Goal: Check status: Check status

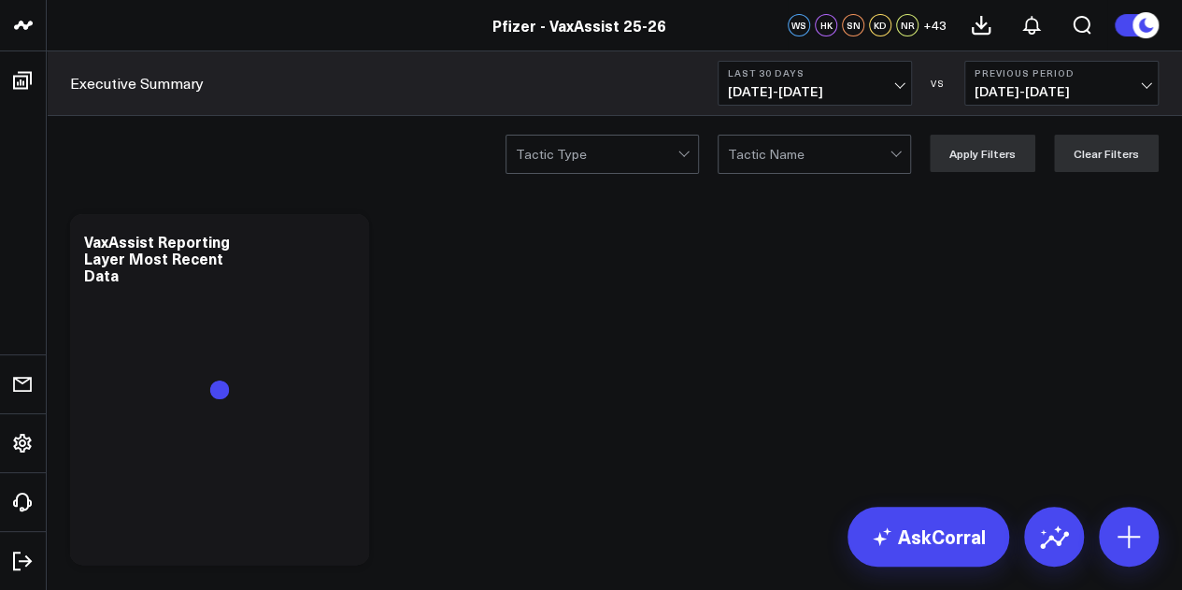
click at [882, 81] on button "Last 30 Days [DATE] - [DATE]" at bounding box center [815, 83] width 194 height 45
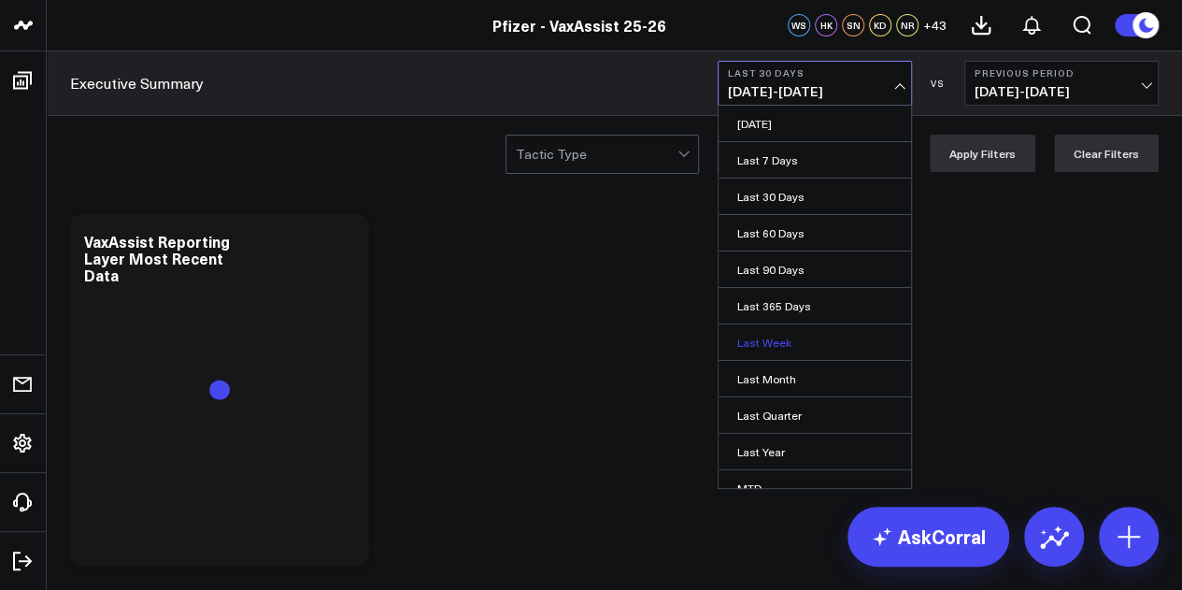
scroll to position [122, 0]
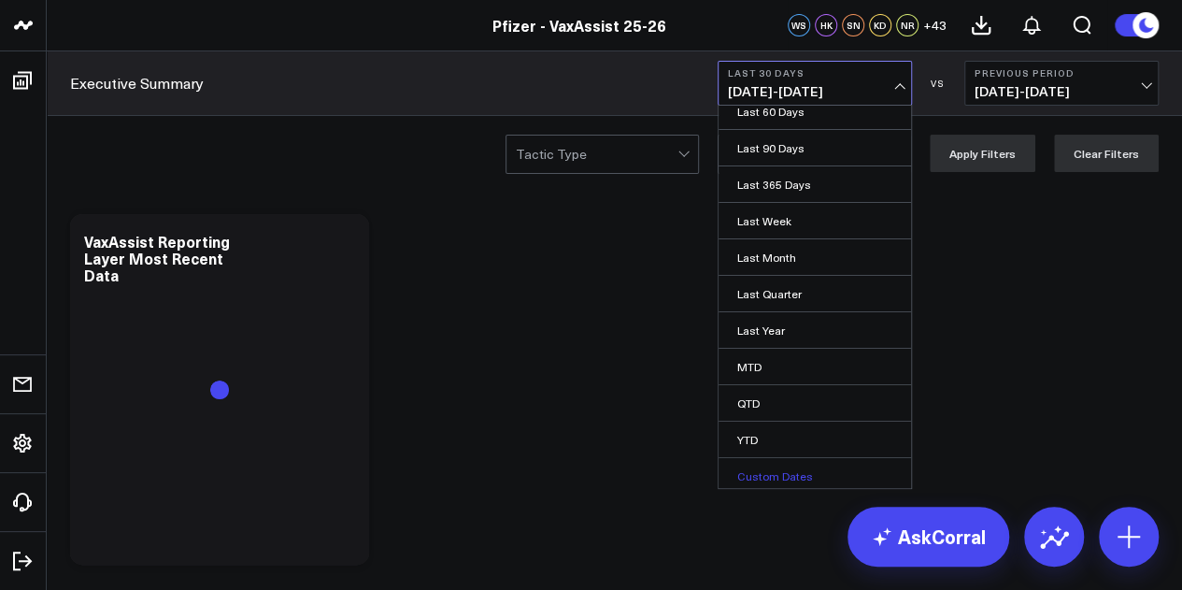
click at [772, 472] on link "Custom Dates" at bounding box center [815, 476] width 193 height 36
select select "8"
select select "2025"
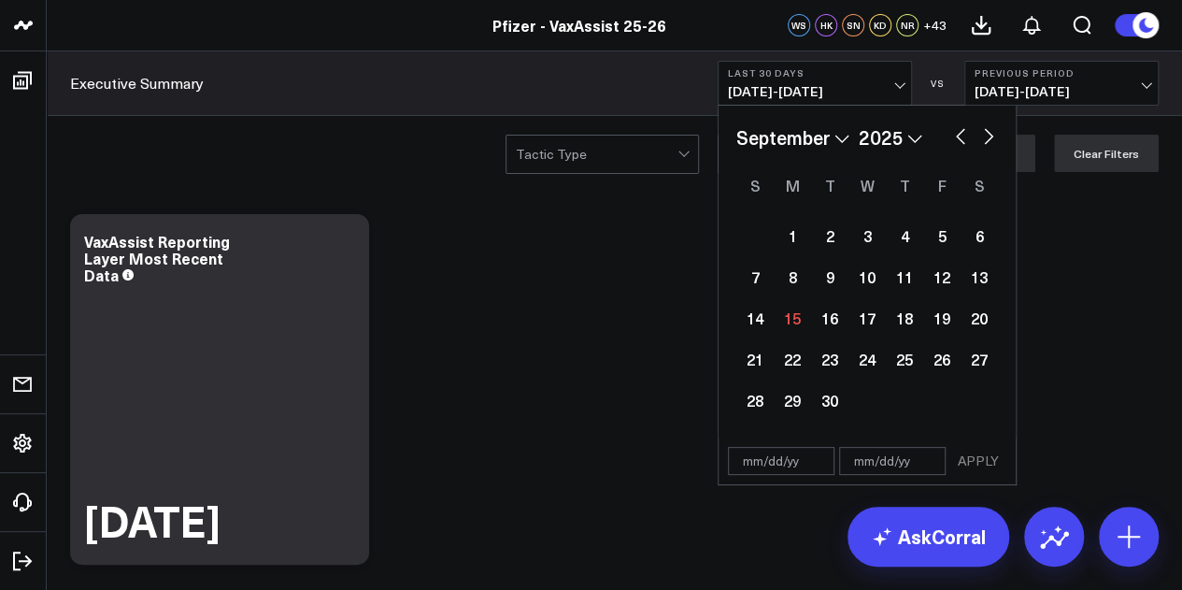
click at [963, 132] on button "button" at bounding box center [960, 134] width 19 height 22
select select "7"
select select "2025"
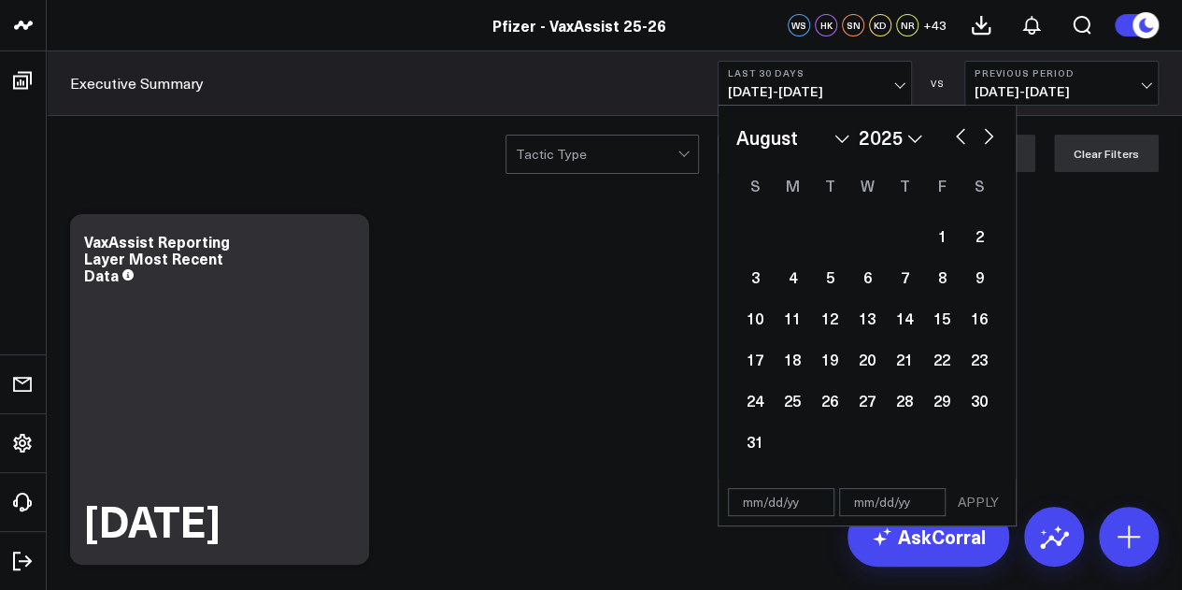
click at [963, 133] on button "button" at bounding box center [960, 134] width 19 height 22
select select "6"
select select "2025"
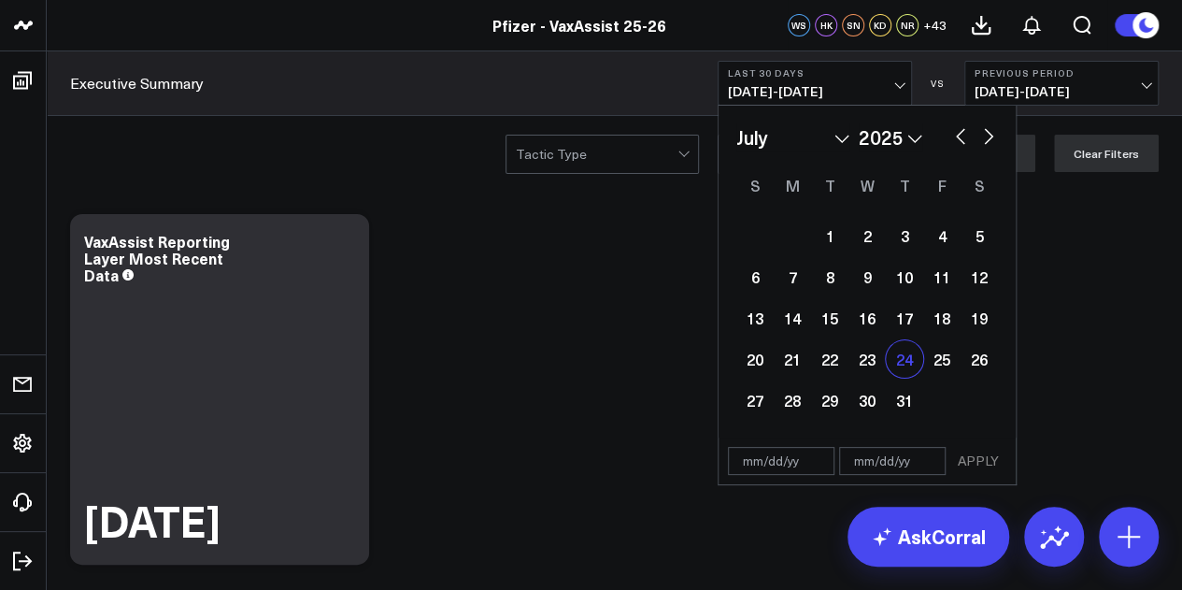
click at [897, 356] on div "24" at bounding box center [904, 358] width 37 height 37
type input "[DATE]"
select select "6"
select select "2025"
click at [901, 459] on input "text" at bounding box center [892, 461] width 107 height 28
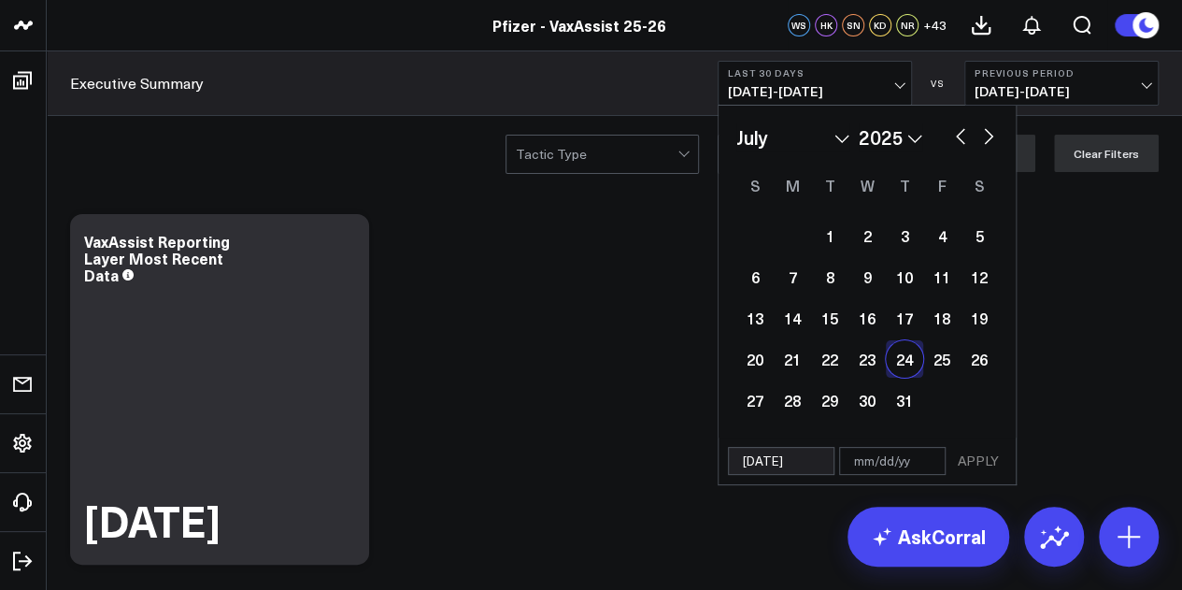
select select "6"
select select "2025"
type input "08"
select select "6"
select select "2025"
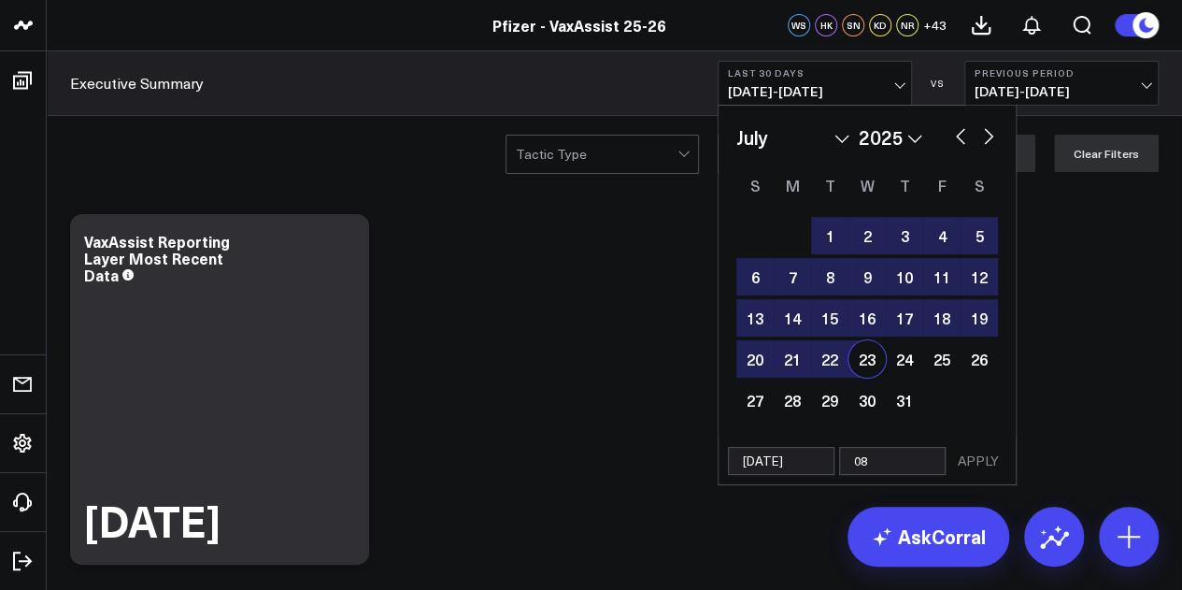
type input "08/"
select select "6"
select select "2025"
type input "08/31"
select select "6"
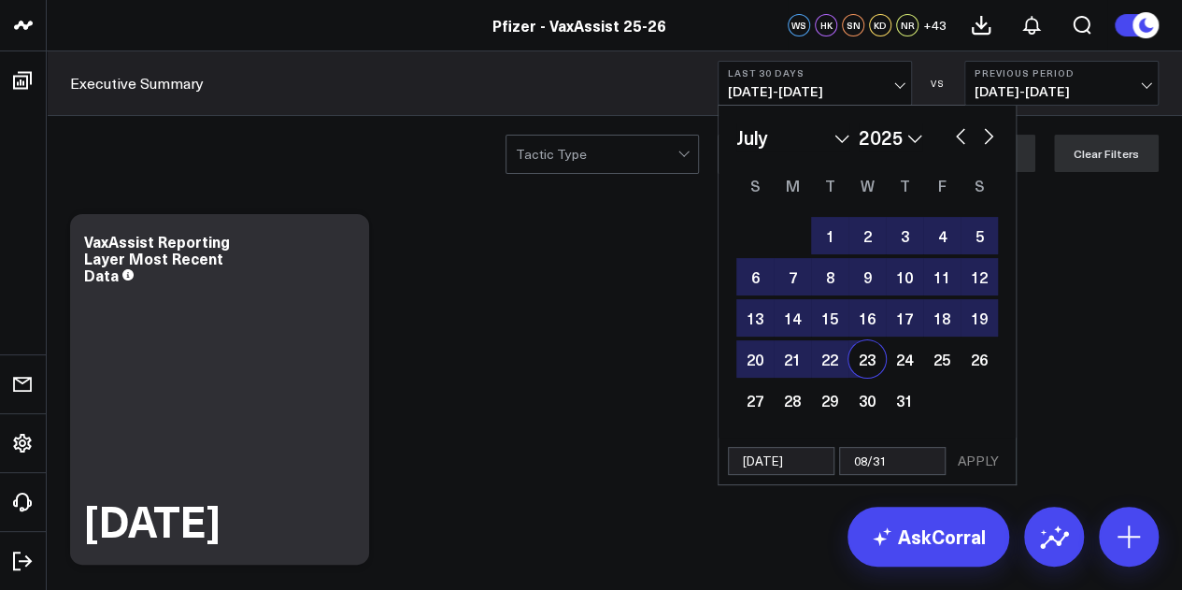
select select "2025"
type input "08/31/"
select select "6"
select select "2025"
type input "08/31/20"
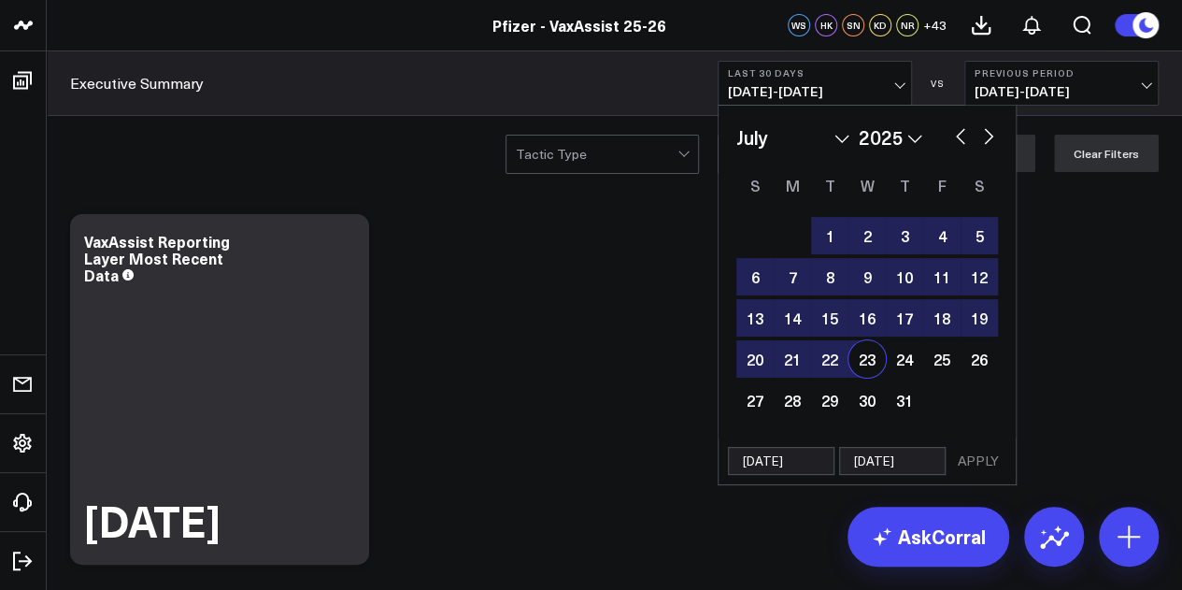
select select "6"
select select "2025"
type input "08/31/2"
select select "6"
select select "2025"
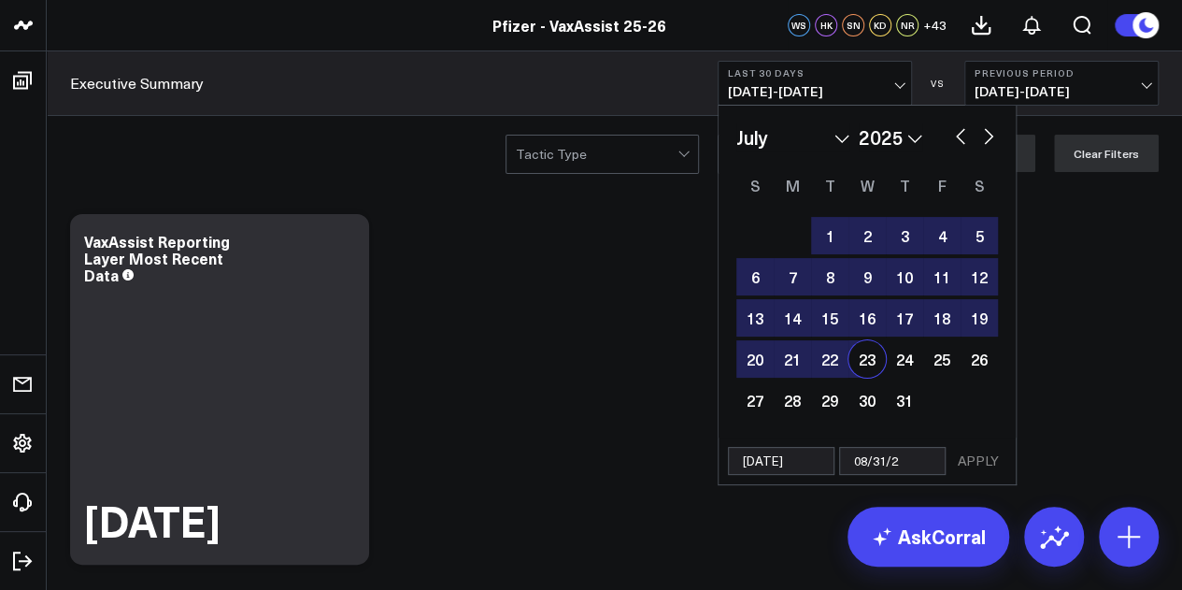
type input "[DATE]"
select select "6"
select select "2025"
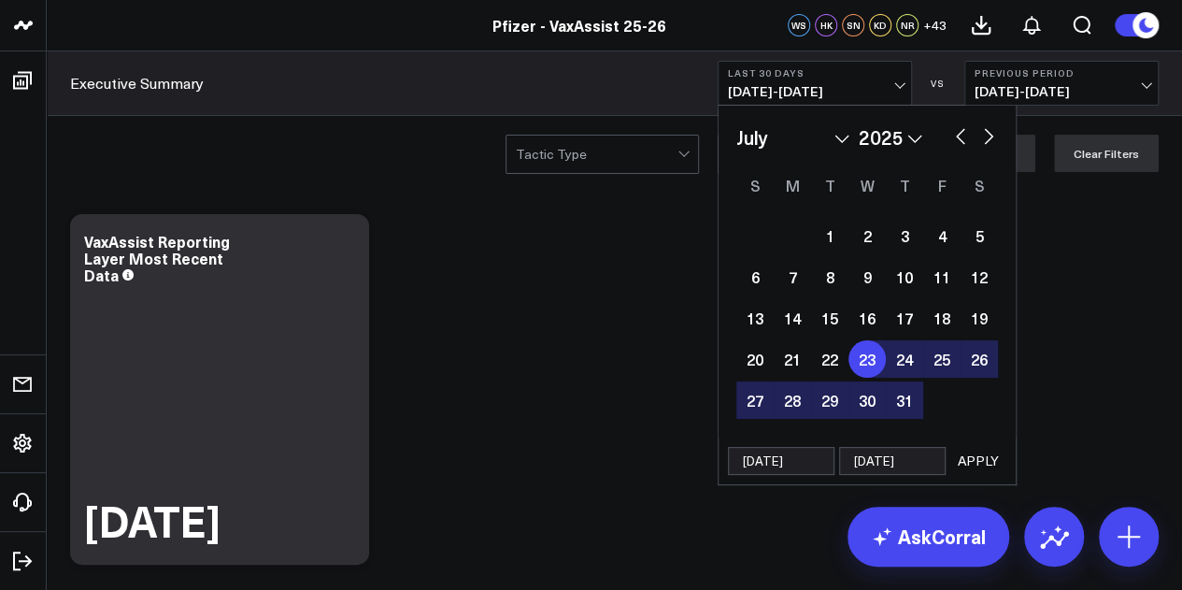
type input "[DATE]"
click at [961, 456] on button "APPLY" at bounding box center [979, 461] width 56 height 28
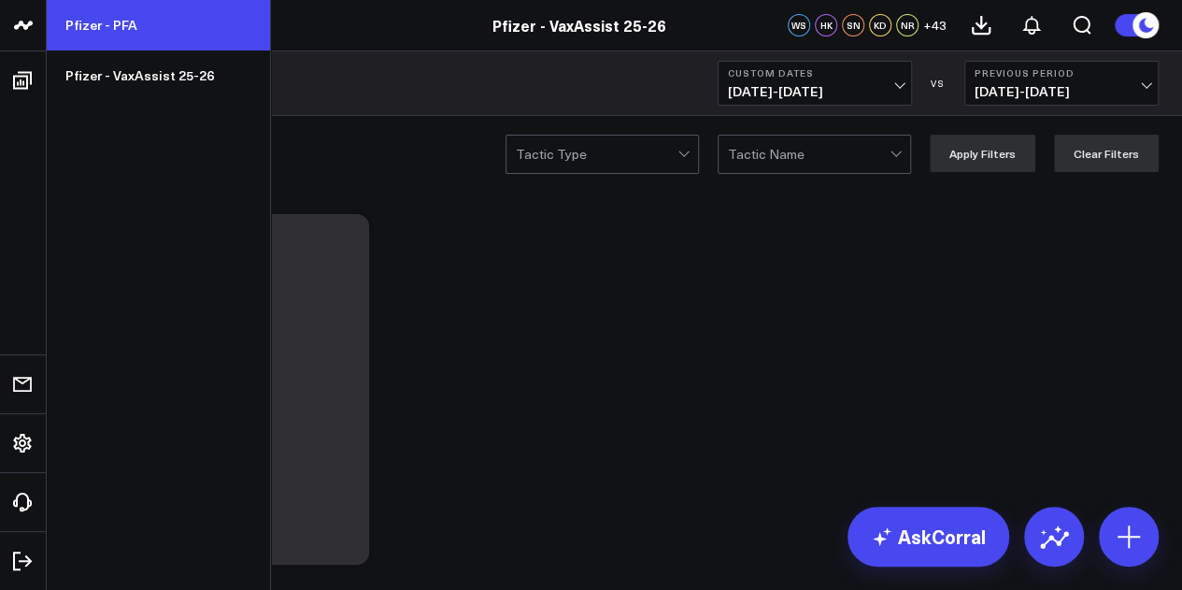
click at [121, 26] on link "Pfizer - PFA" at bounding box center [158, 25] width 223 height 50
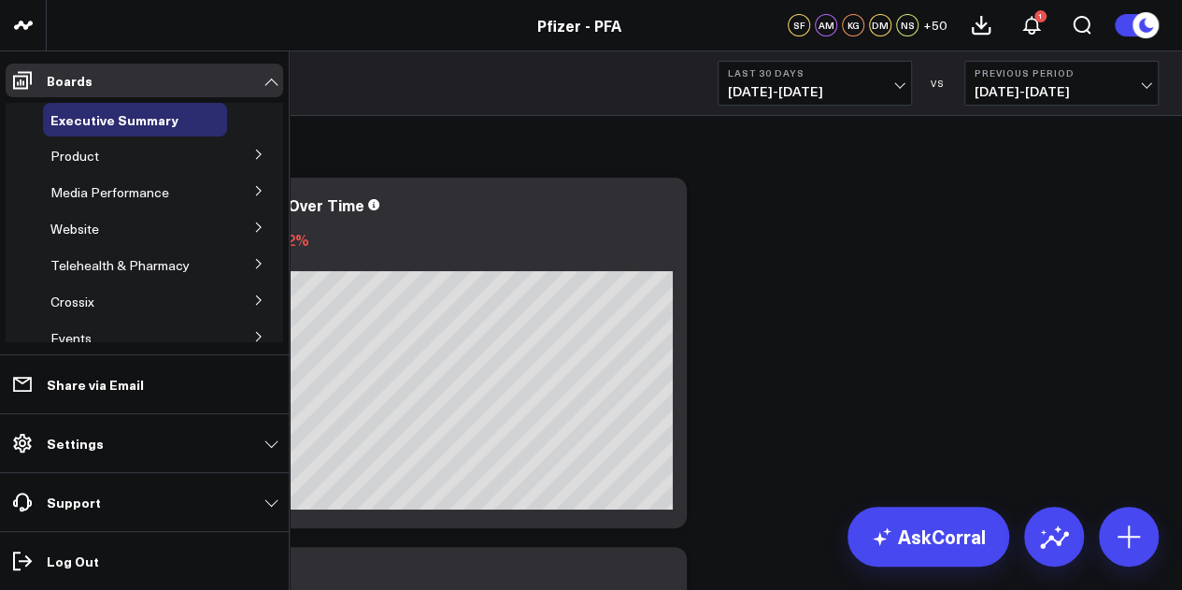
click at [250, 163] on button at bounding box center [259, 153] width 49 height 28
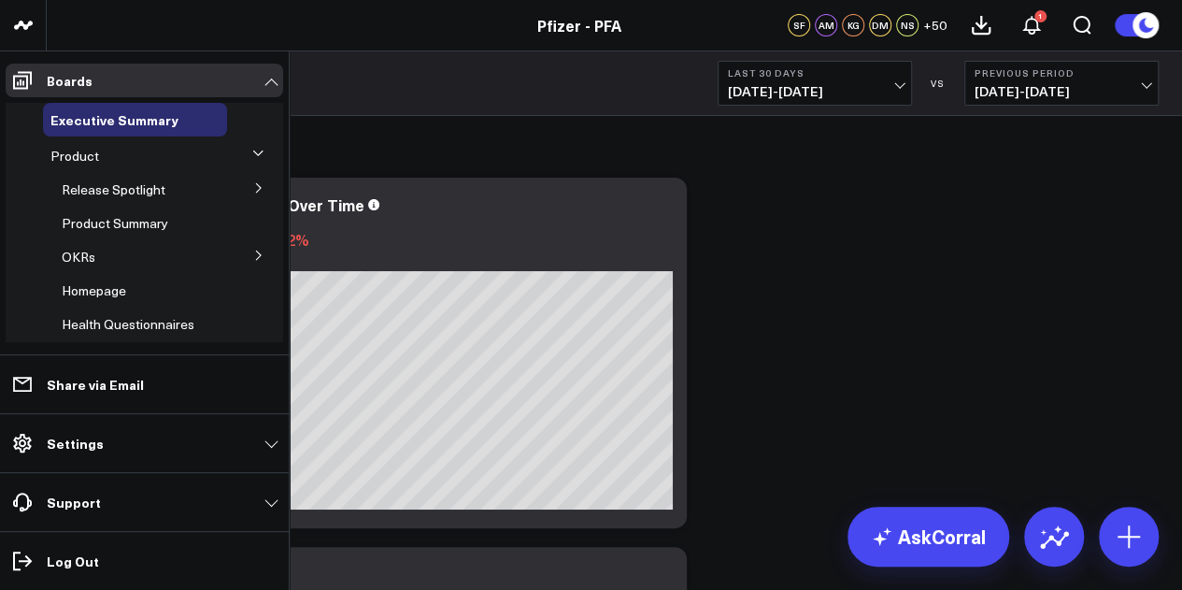
click at [253, 188] on icon at bounding box center [258, 187] width 11 height 11
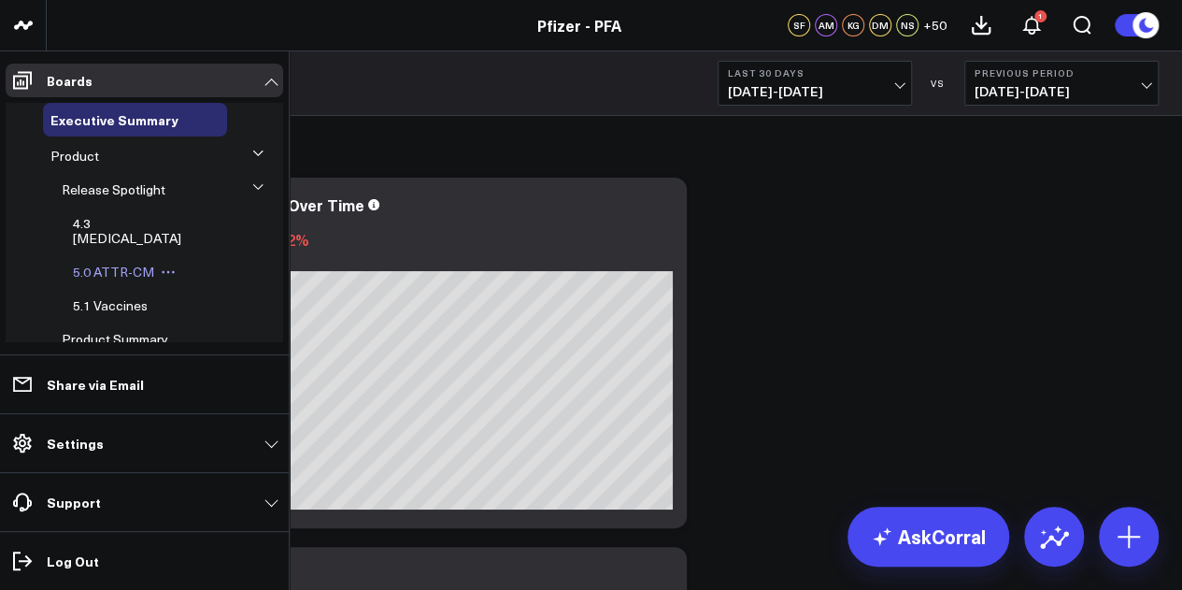
click at [133, 263] on span "5.0 ATTR-CM" at bounding box center [113, 272] width 81 height 18
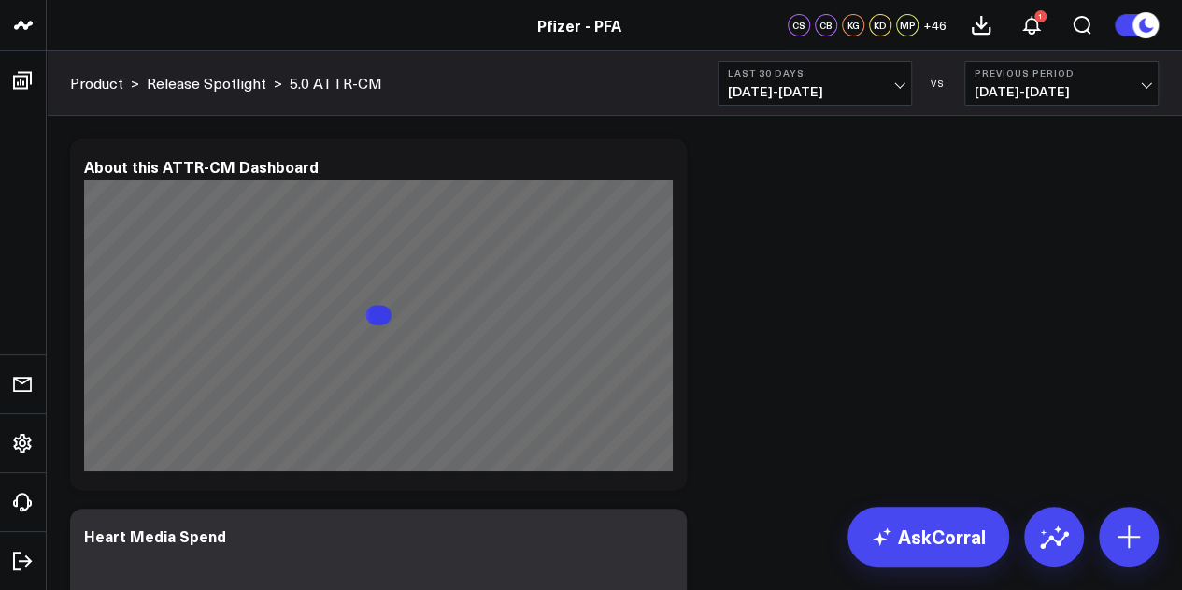
click at [895, 92] on span "[DATE] - [DATE]" at bounding box center [815, 91] width 174 height 15
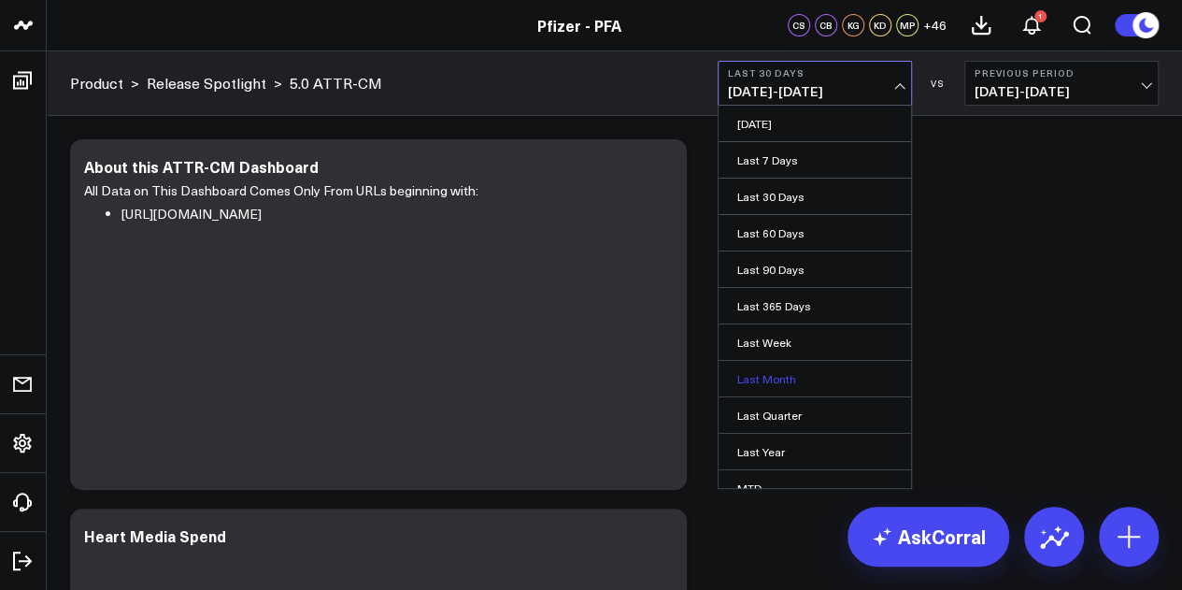
scroll to position [122, 0]
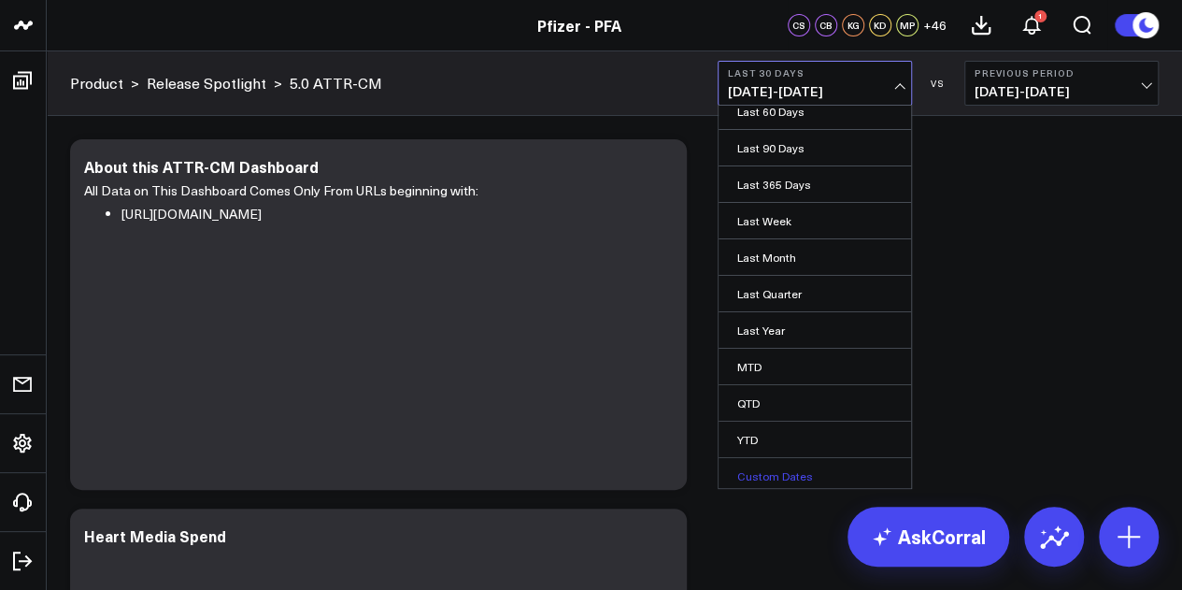
click at [772, 470] on link "Custom Dates" at bounding box center [815, 476] width 193 height 36
select select "8"
select select "2025"
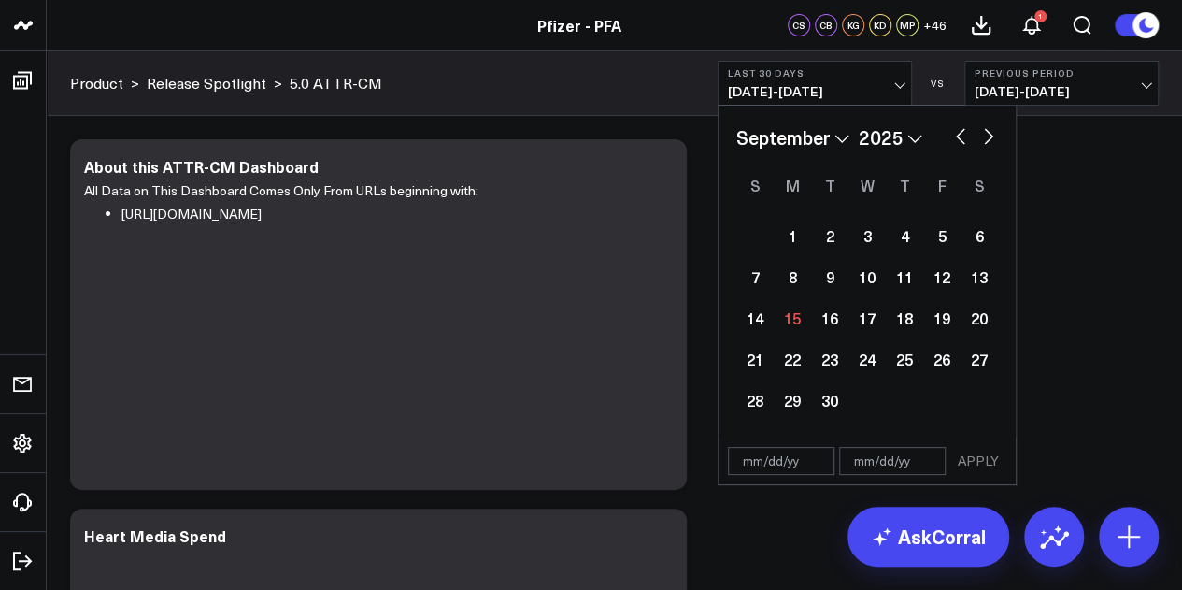
click at [956, 136] on button "button" at bounding box center [960, 134] width 19 height 22
select select "7"
select select "2025"
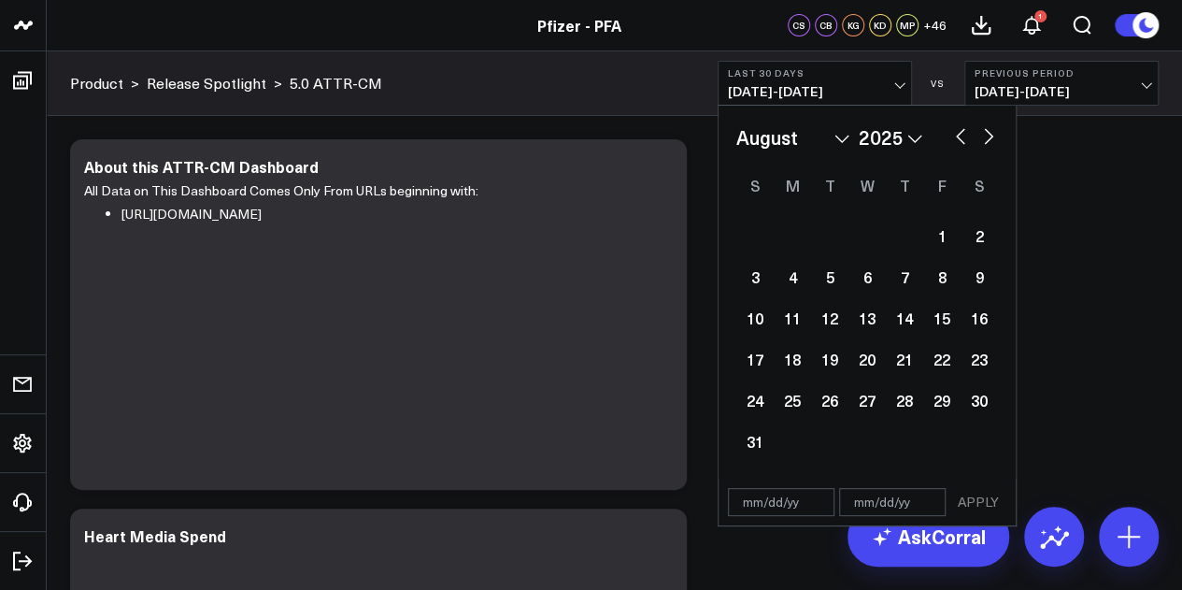
click at [956, 136] on button "button" at bounding box center [960, 134] width 19 height 22
select select "6"
select select "2025"
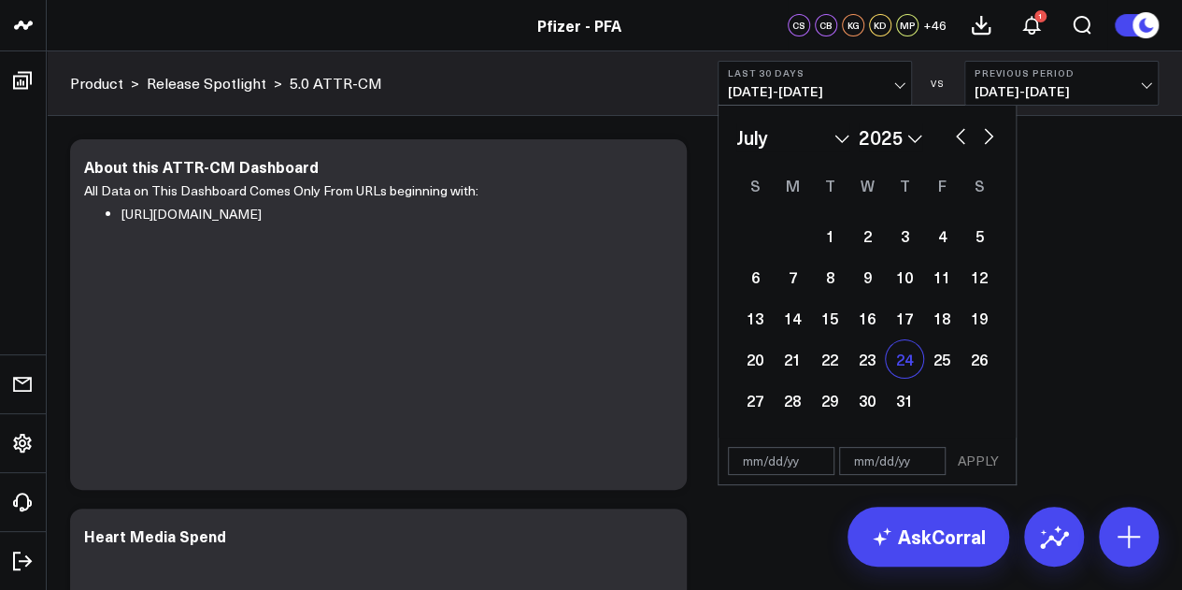
click at [904, 361] on div "24" at bounding box center [904, 358] width 37 height 37
type input "[DATE]"
select select "6"
select select "2025"
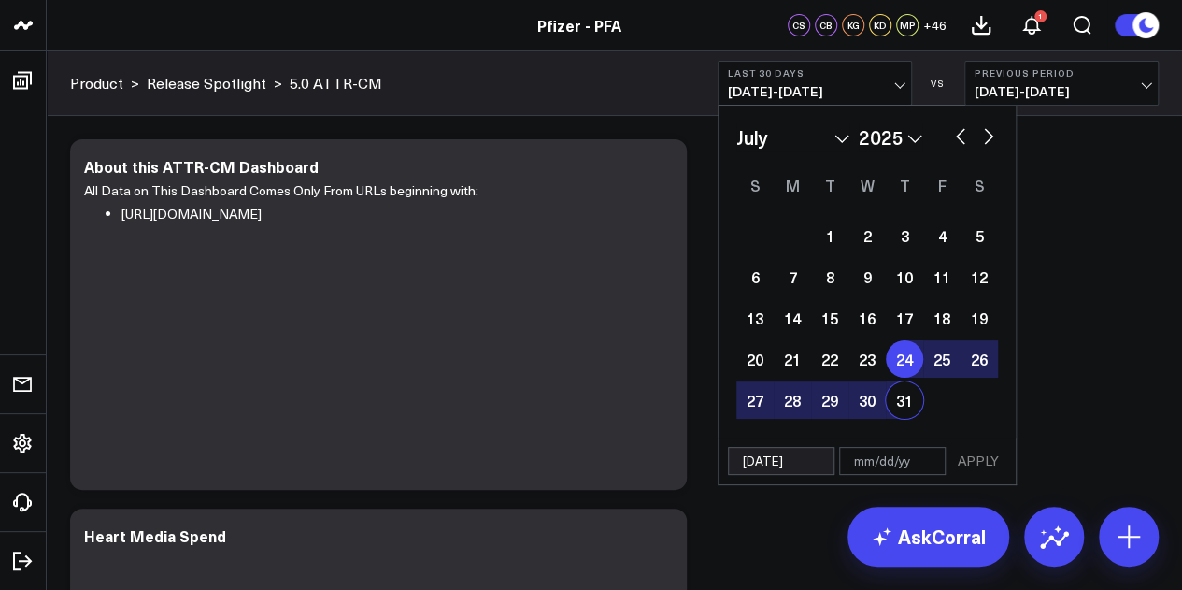
click at [904, 396] on div "31" at bounding box center [904, 399] width 37 height 37
type input "[DATE]"
select select "6"
select select "2025"
click at [994, 467] on button "APPLY" at bounding box center [979, 461] width 56 height 28
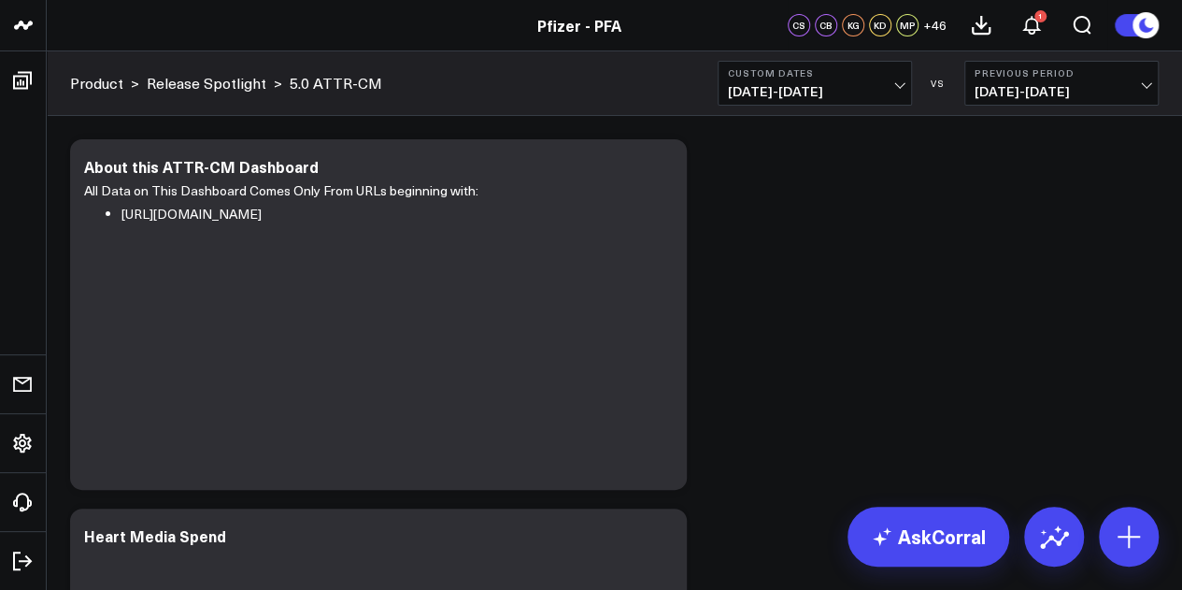
click at [1091, 84] on span "[DATE] - [DATE]" at bounding box center [1062, 91] width 174 height 15
click at [1013, 238] on link "No Comparison" at bounding box center [1062, 233] width 193 height 36
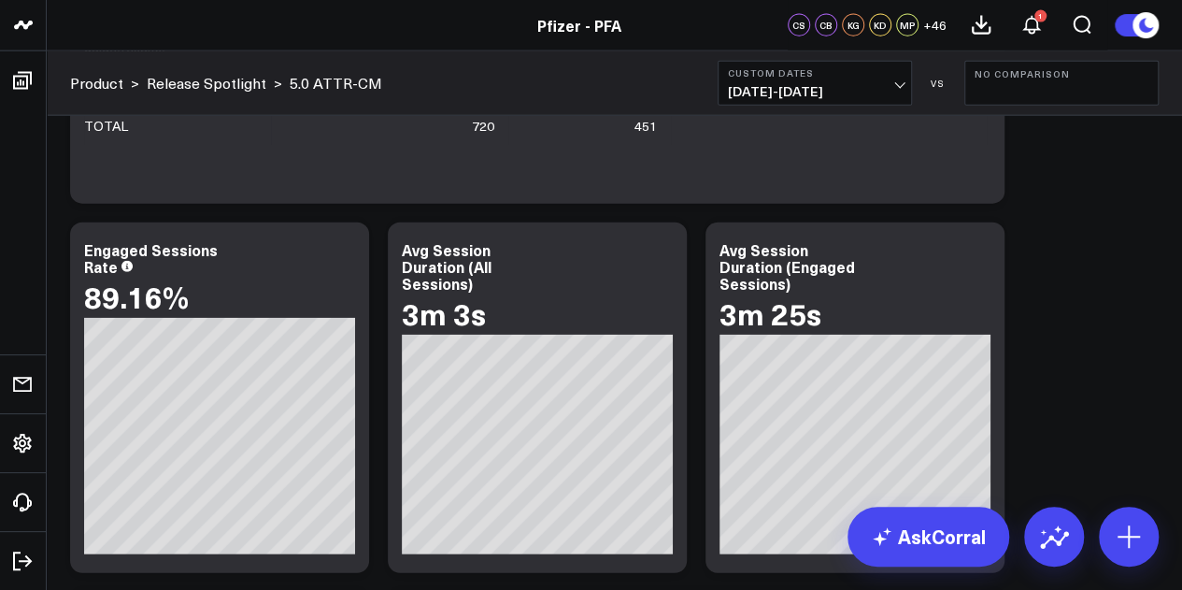
scroll to position [2218, 0]
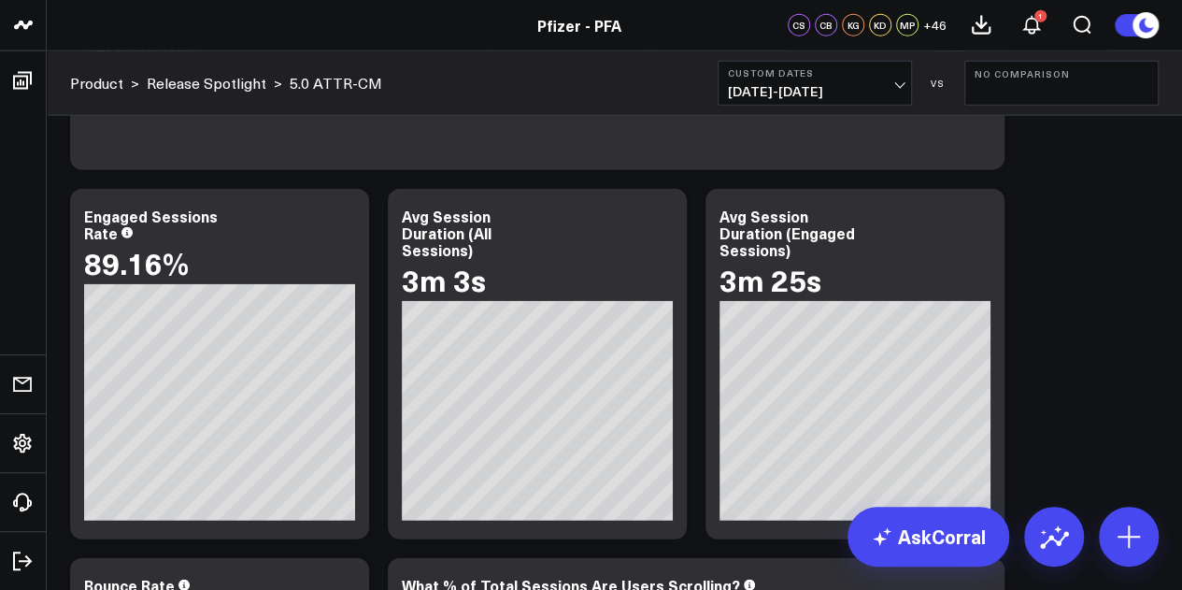
click at [826, 78] on b "Custom Dates" at bounding box center [815, 72] width 174 height 11
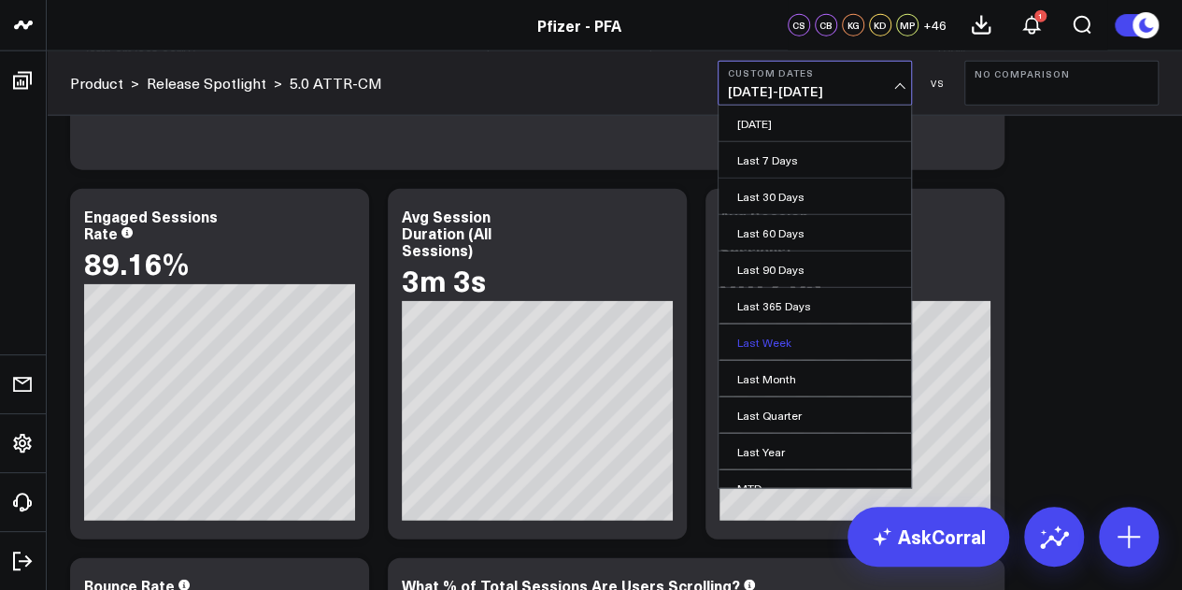
scroll to position [122, 0]
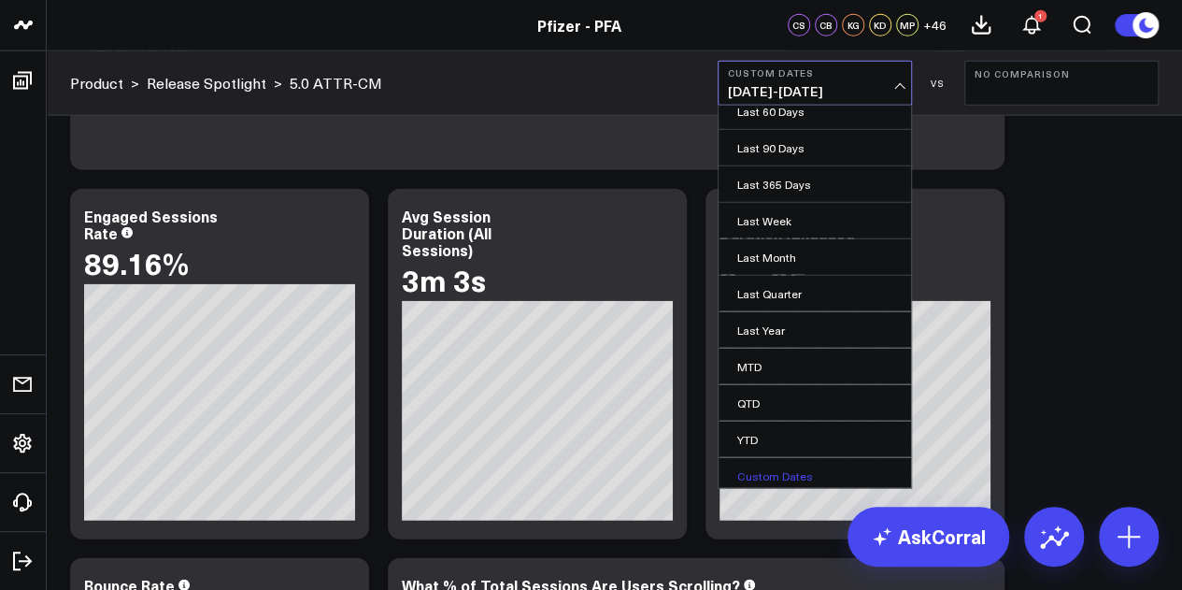
click at [790, 472] on link "Custom Dates" at bounding box center [815, 476] width 193 height 36
select select "8"
select select "2025"
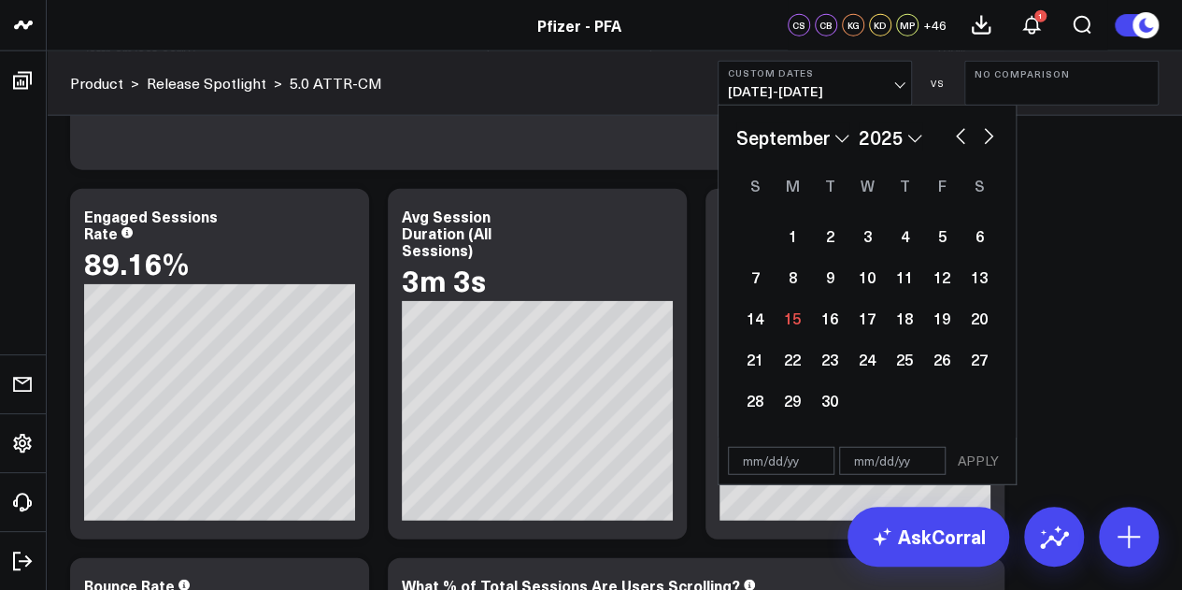
click at [955, 136] on button "button" at bounding box center [960, 134] width 19 height 22
select select "7"
select select "2025"
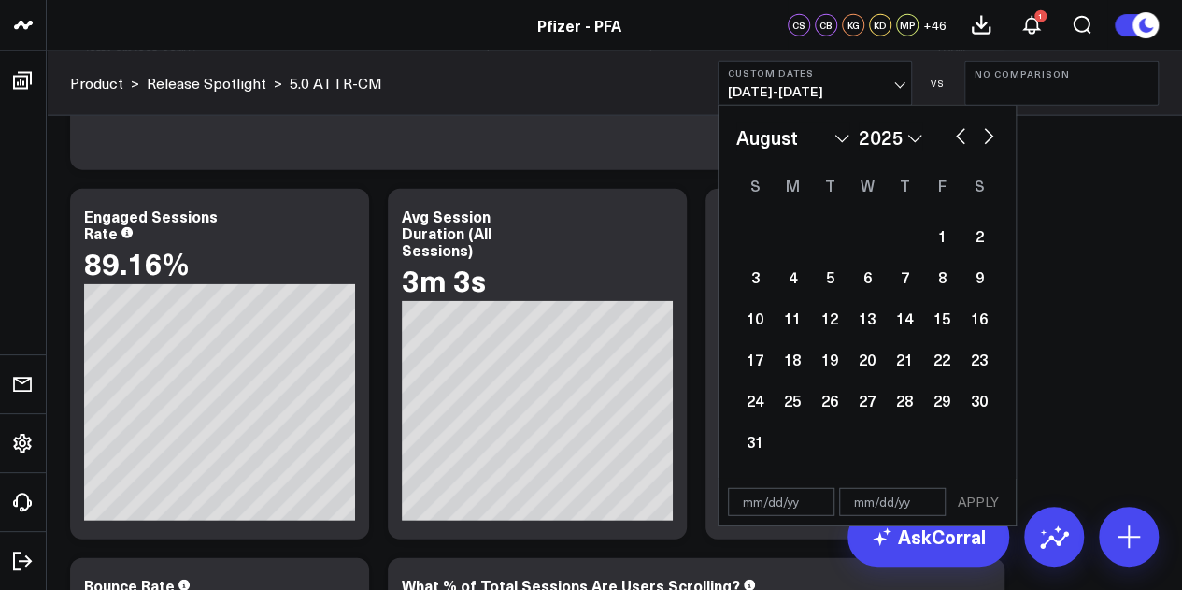
click at [955, 136] on button "button" at bounding box center [960, 134] width 19 height 22
select select "6"
select select "2025"
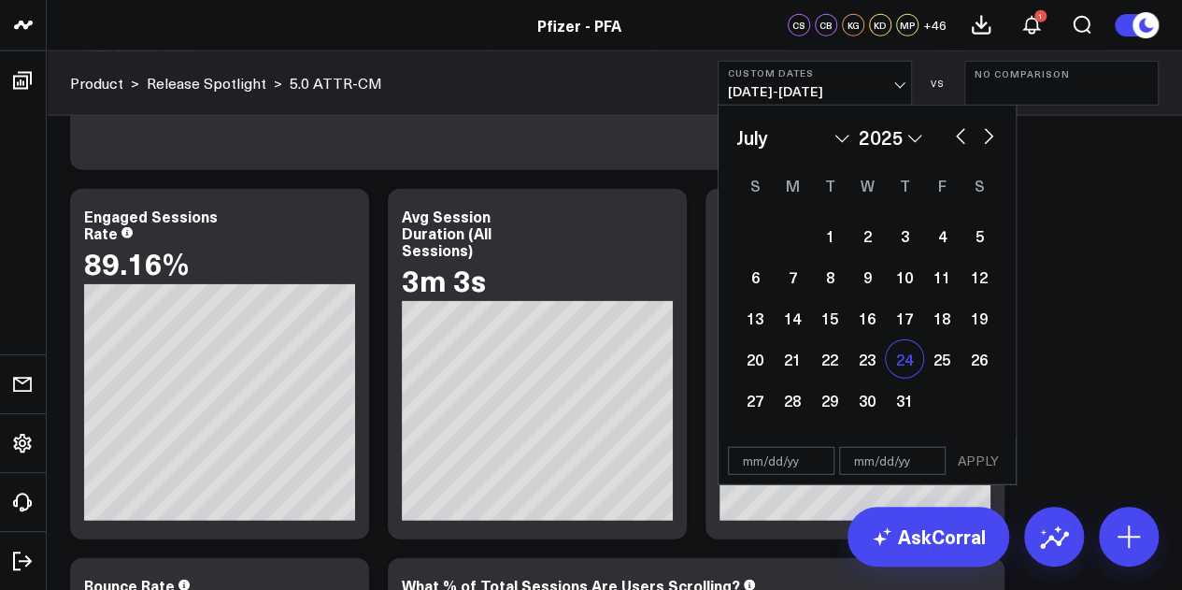
click at [901, 365] on div "24" at bounding box center [904, 358] width 37 height 37
type input "[DATE]"
select select "6"
select select "2025"
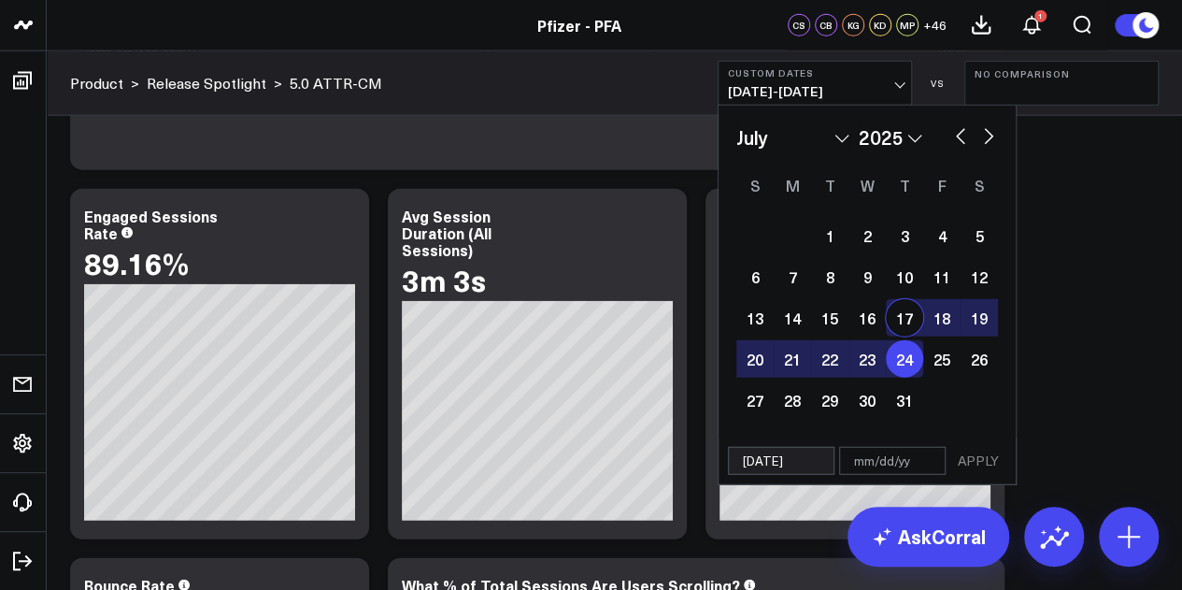
click at [989, 141] on button "button" at bounding box center [989, 134] width 19 height 22
select select "7"
select select "2025"
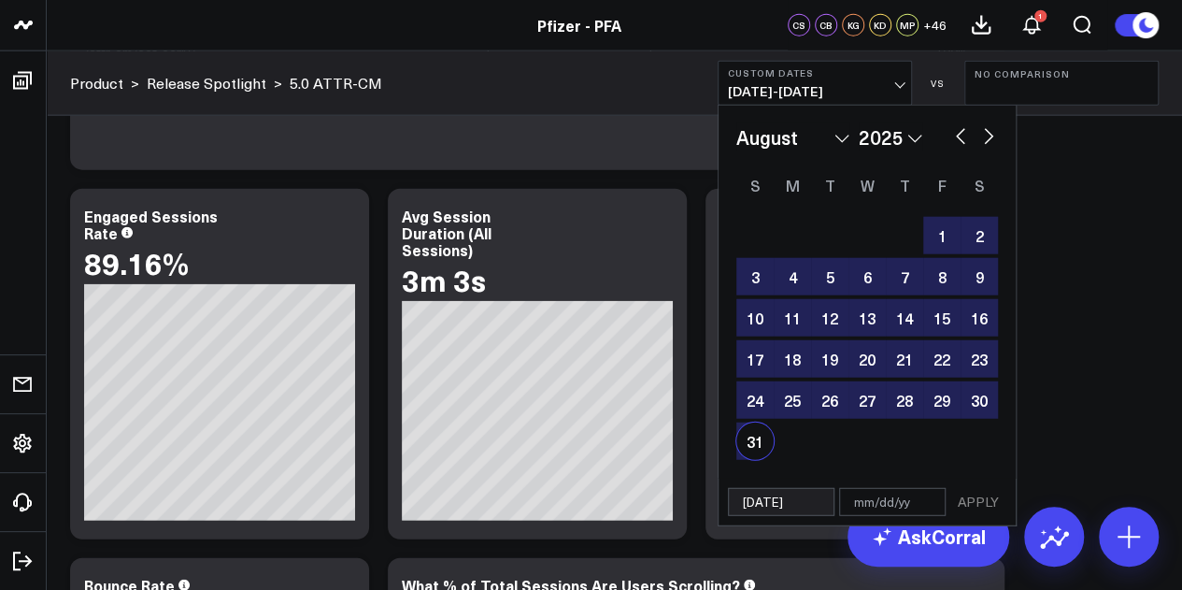
click at [762, 437] on div "31" at bounding box center [755, 440] width 37 height 37
type input "[DATE]"
select select "7"
select select "2025"
click at [977, 498] on button "APPLY" at bounding box center [979, 502] width 56 height 28
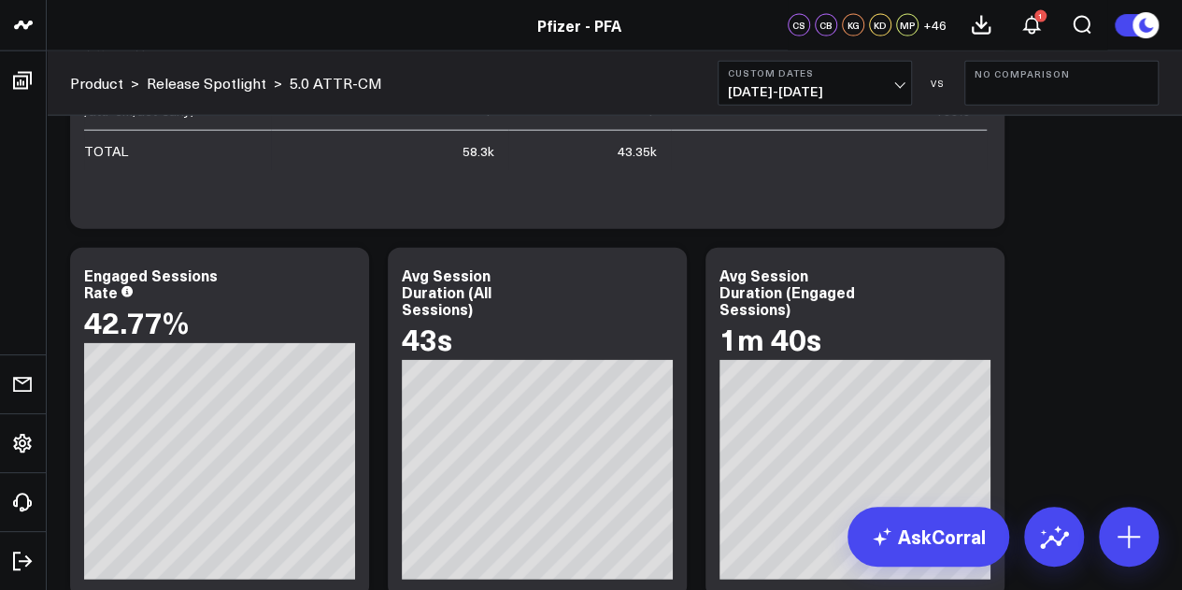
scroll to position [2169, 0]
